Goal: Information Seeking & Learning: Find contact information

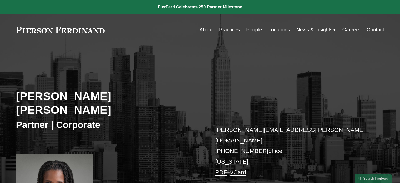
scroll to position [88, 0]
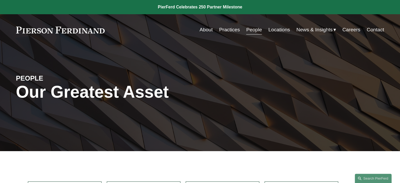
scroll to position [108, 0]
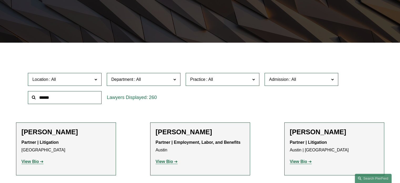
click at [324, 81] on span "Admission" at bounding box center [299, 79] width 60 height 7
click at [0, 0] on link "Isle of Man" at bounding box center [0, 0] width 0 height 0
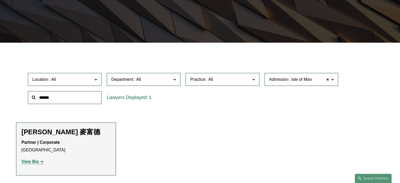
click at [332, 81] on span at bounding box center [332, 79] width 3 height 7
click at [0, 0] on link "[GEOGRAPHIC_DATA] and [GEOGRAPHIC_DATA]" at bounding box center [0, 0] width 0 height 0
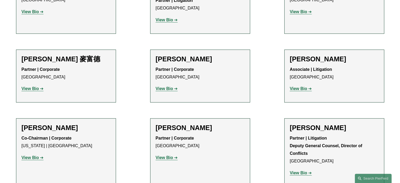
scroll to position [512, 0]
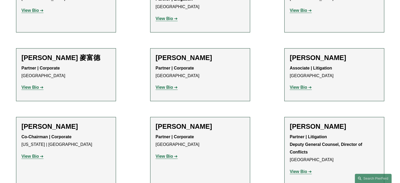
click at [300, 169] on strong "View Bio" at bounding box center [298, 171] width 17 height 4
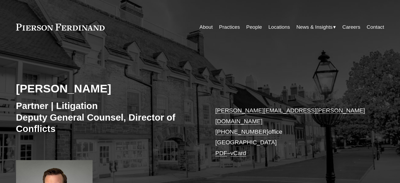
click at [300, 154] on div "joseph.schramm@pierferd.com +1.856.733.0220 office Princeton PDF – vCard" at bounding box center [292, 131] width 153 height 53
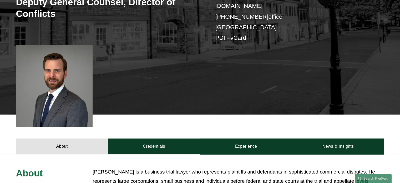
scroll to position [123, 0]
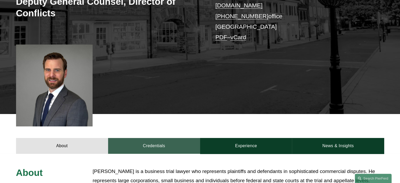
click at [160, 138] on link "Credentials" at bounding box center [154, 146] width 92 height 16
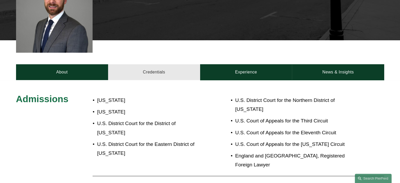
scroll to position [197, 0]
